Goal: Transaction & Acquisition: Purchase product/service

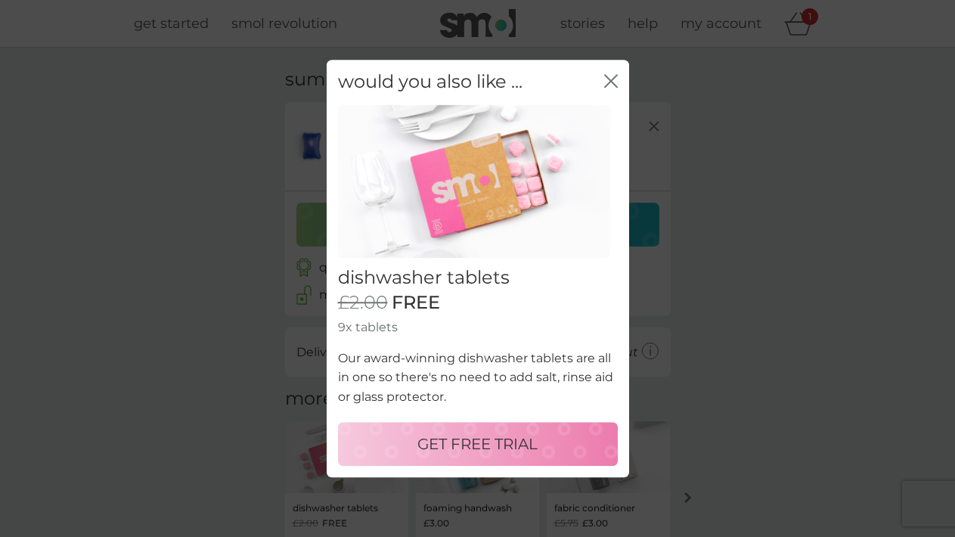
click at [476, 444] on p "GET FREE TRIAL" at bounding box center [477, 444] width 120 height 24
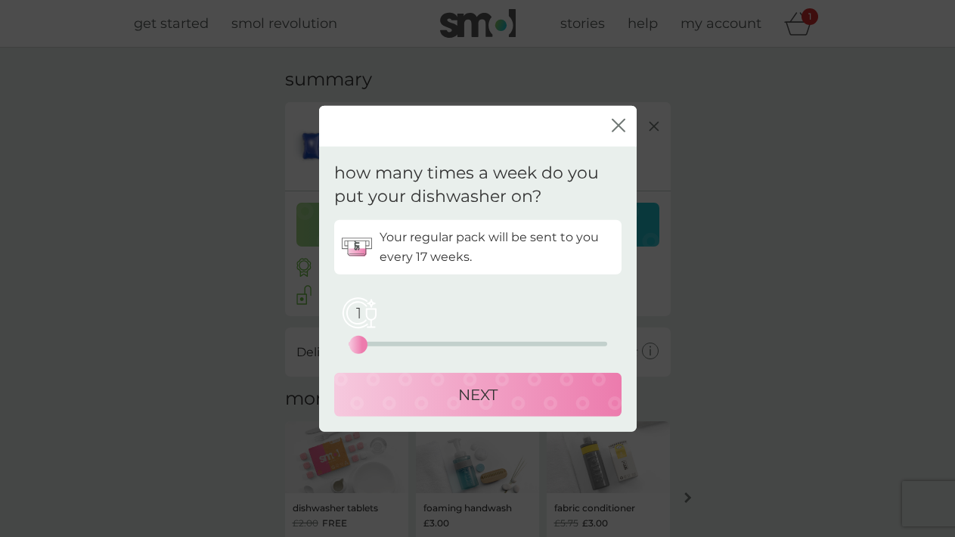
drag, startPoint x: 348, startPoint y: 343, endPoint x: 360, endPoint y: 344, distance: 12.1
click at [360, 344] on div "1" at bounding box center [358, 344] width 6 height 6
click at [497, 401] on p "NEXT" at bounding box center [477, 394] width 39 height 24
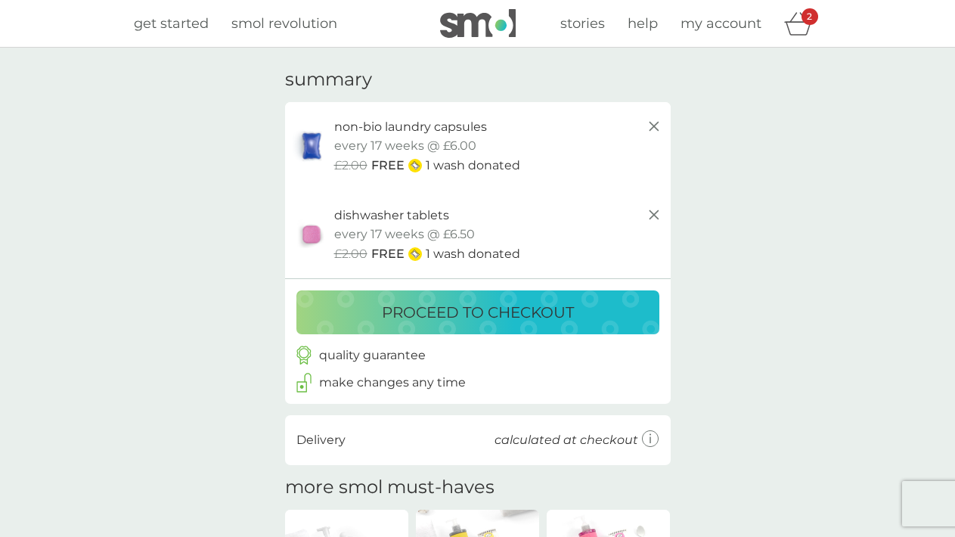
click at [505, 315] on p "proceed to checkout" at bounding box center [478, 312] width 192 height 24
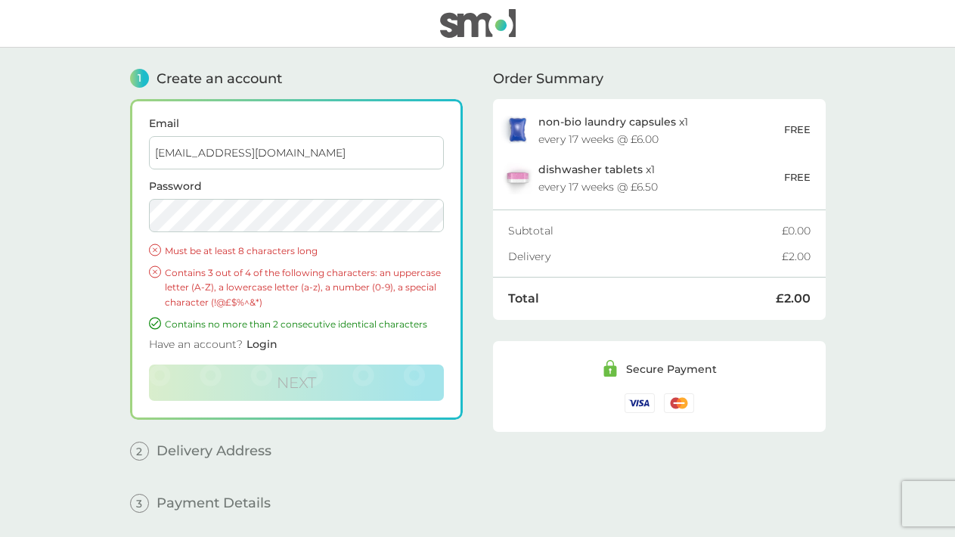
type input "[EMAIL_ADDRESS][DOMAIN_NAME]"
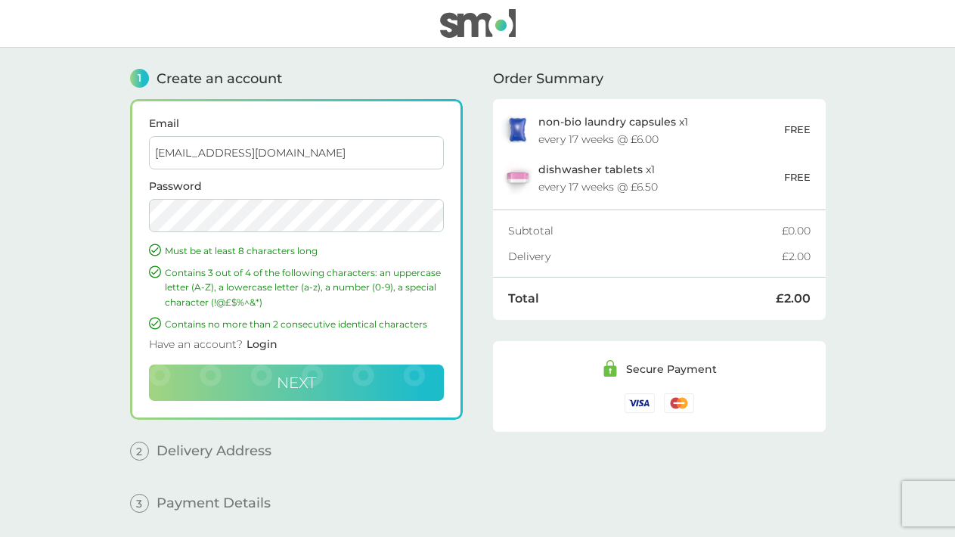
click at [326, 387] on button "Next" at bounding box center [296, 382] width 295 height 36
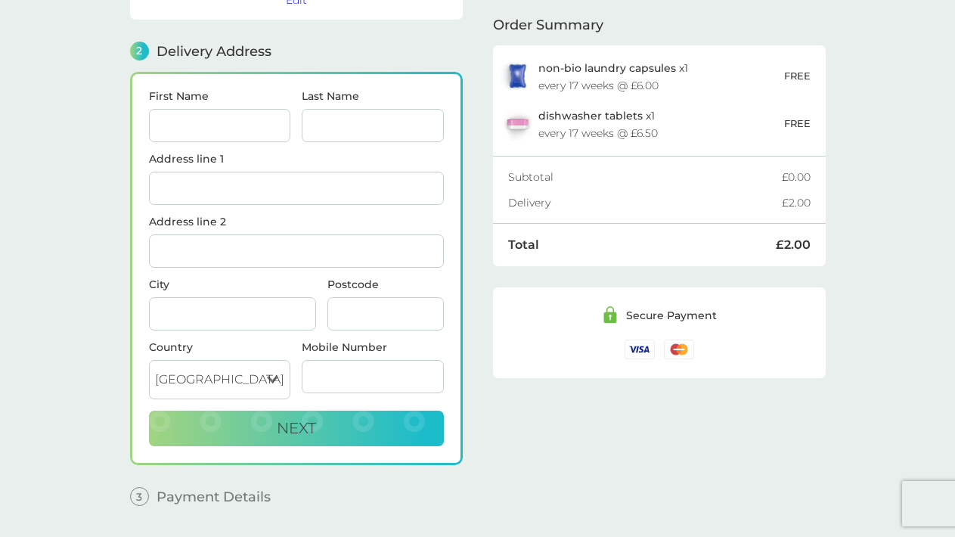
scroll to position [186, 0]
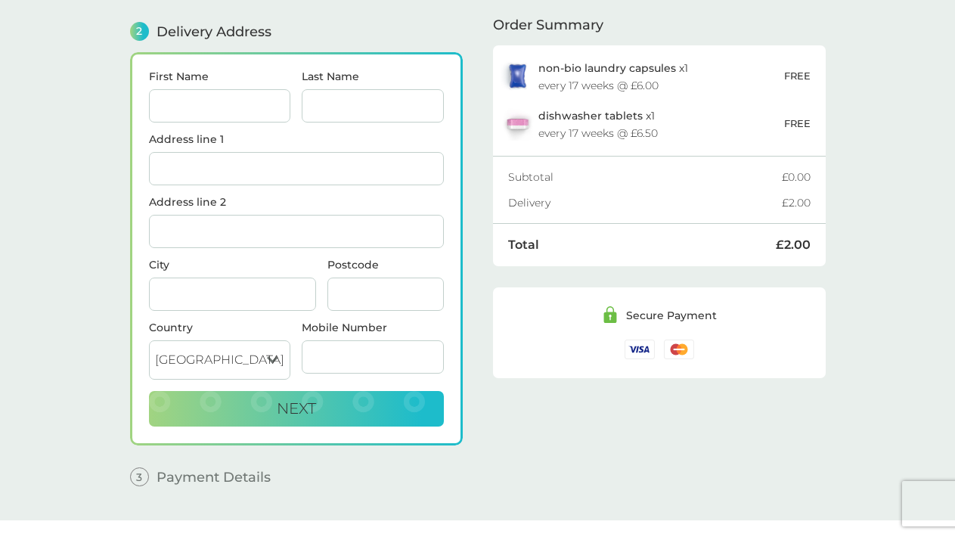
click at [358, 322] on label "Mobile Number" at bounding box center [373, 327] width 142 height 11
click at [358, 340] on input "Mobile Number" at bounding box center [373, 356] width 142 height 33
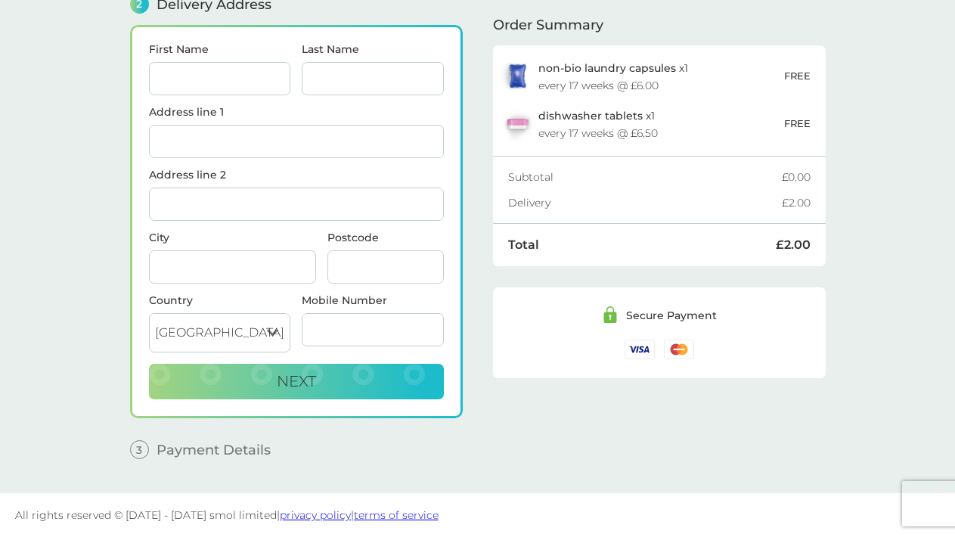
scroll to position [213, 0]
click at [252, 314] on select "[GEOGRAPHIC_DATA] [GEOGRAPHIC_DATA] [GEOGRAPHIC_DATA] [GEOGRAPHIC_DATA]" at bounding box center [220, 332] width 142 height 39
